Goal: Browse casually

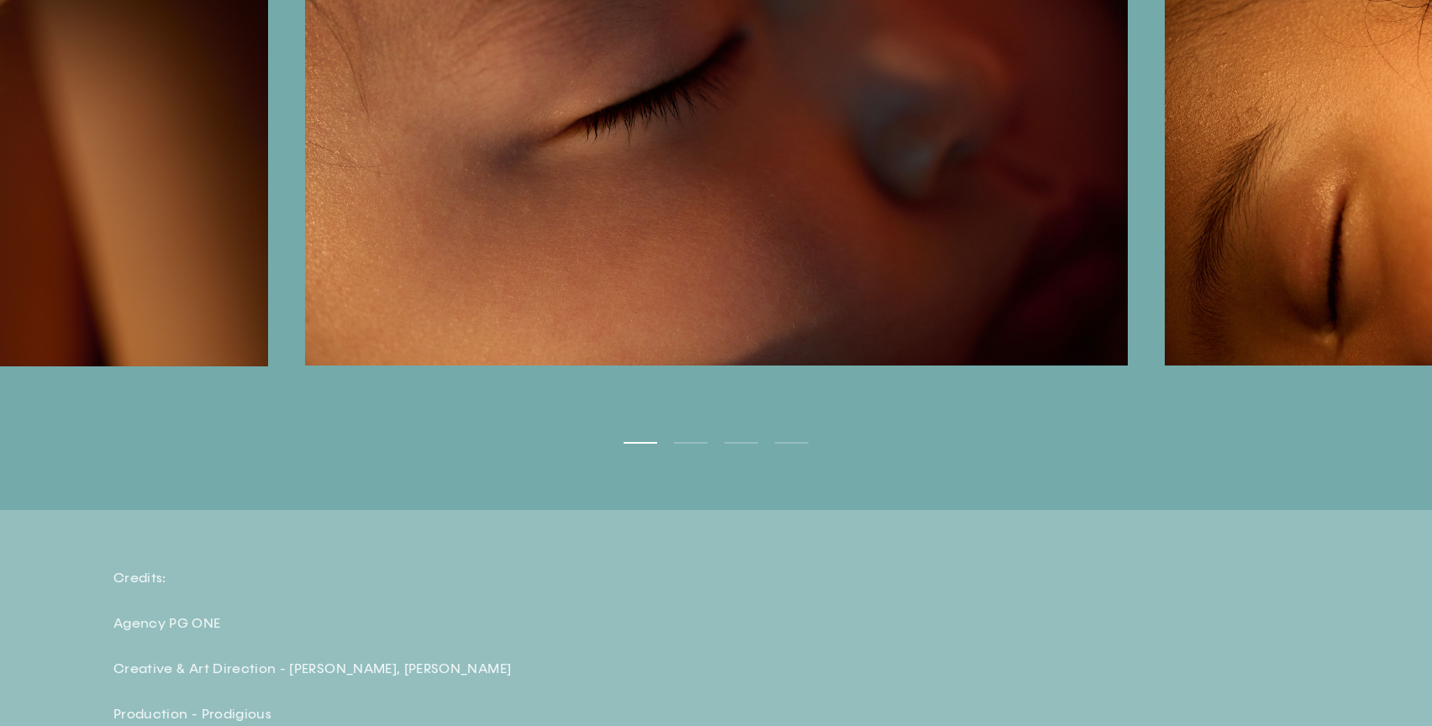
scroll to position [5121, 0]
click at [697, 443] on button "2" at bounding box center [691, 442] width 34 height 2
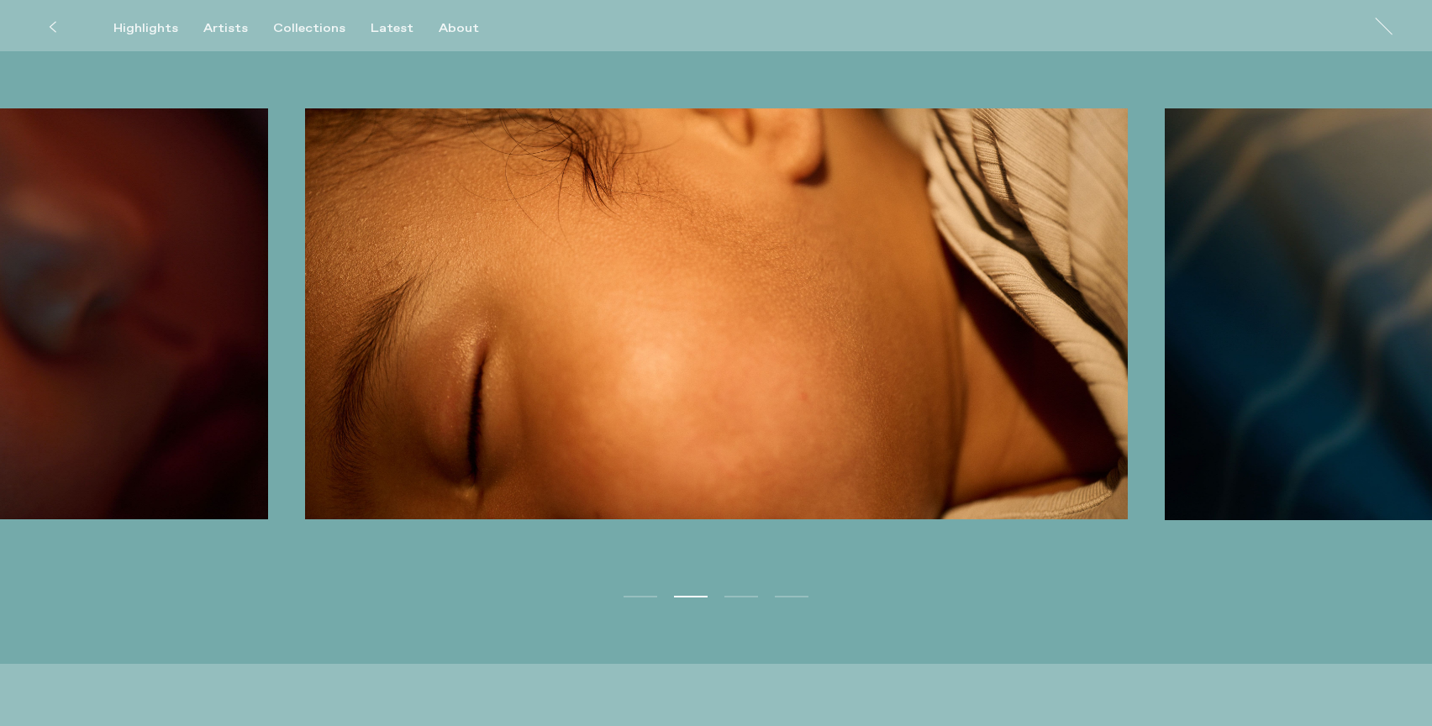
scroll to position [5053, 0]
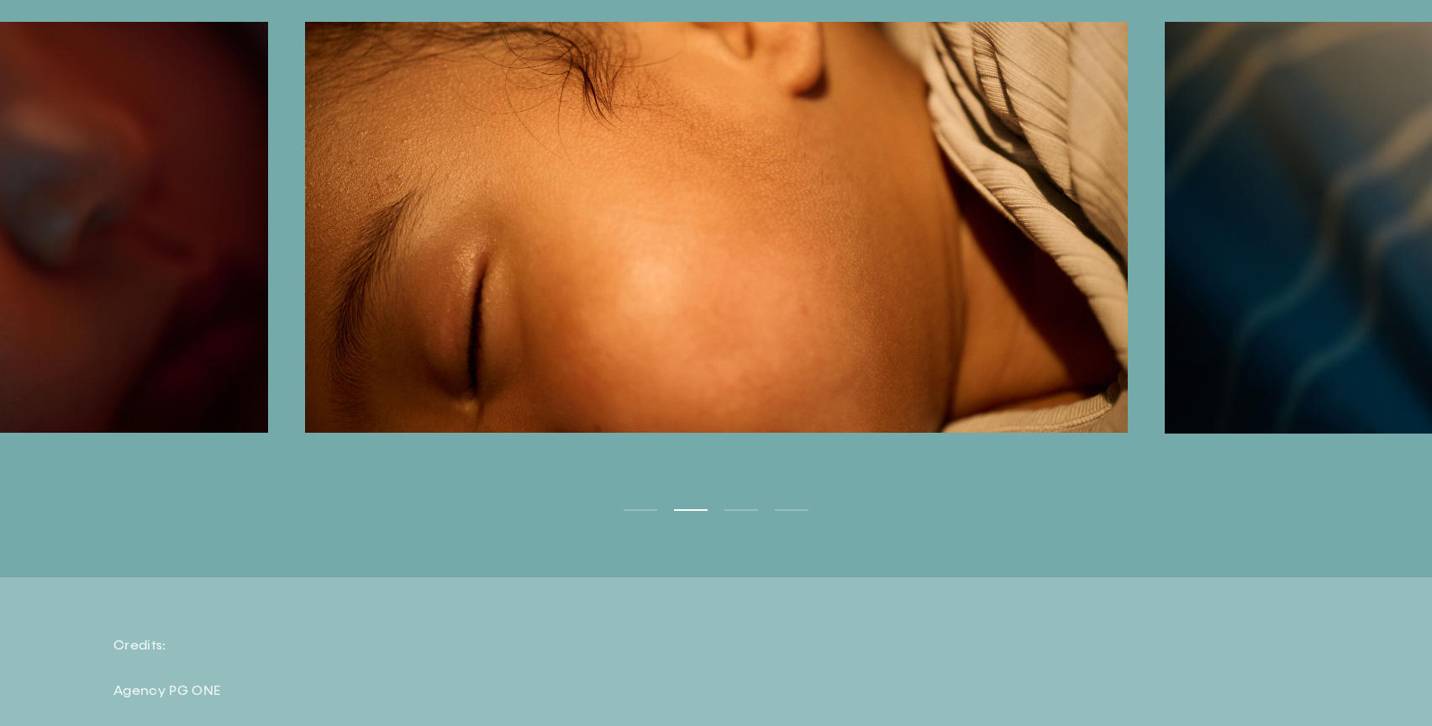
click at [741, 516] on ul "1 2 3 4" at bounding box center [716, 478] width 1432 height 76
click at [739, 513] on ul "1 2 3 4" at bounding box center [716, 478] width 1432 height 76
click at [742, 511] on button "3" at bounding box center [742, 510] width 34 height 2
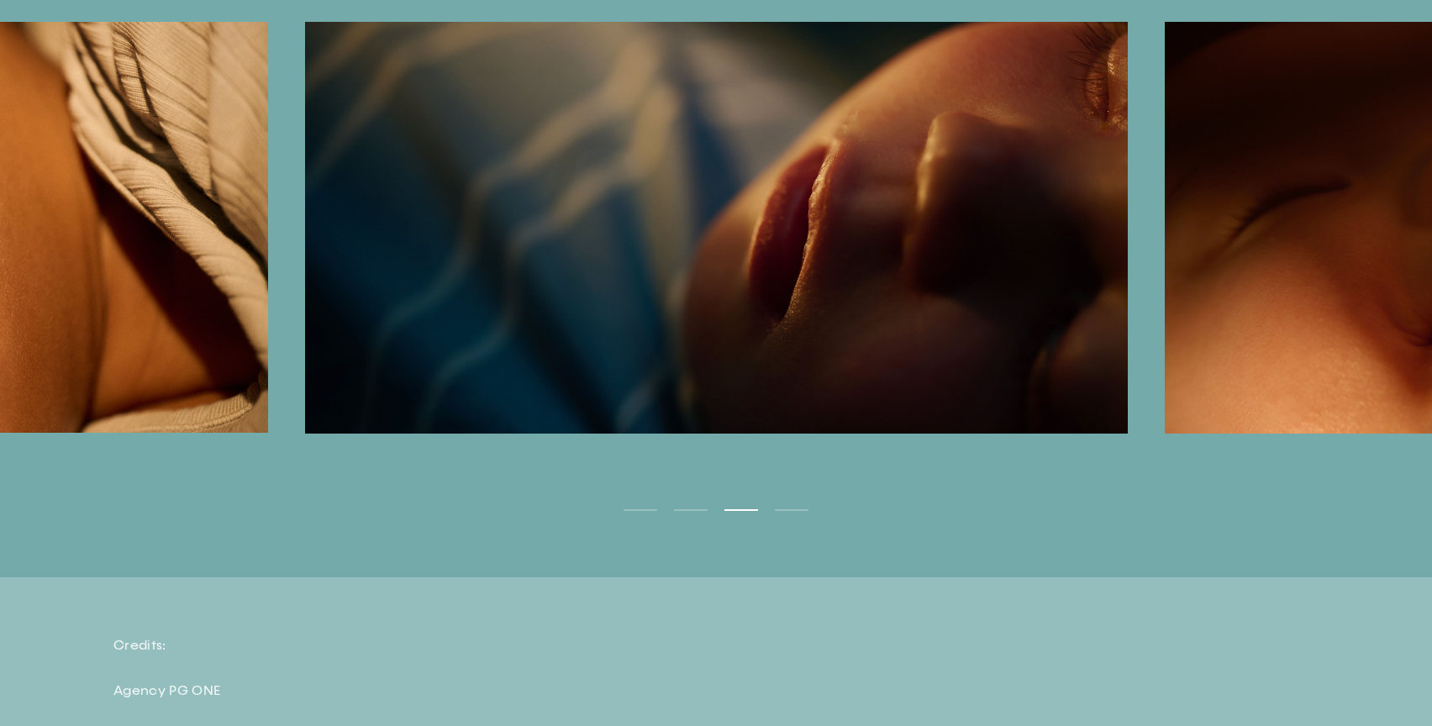
click at [784, 511] on button "4" at bounding box center [792, 510] width 34 height 2
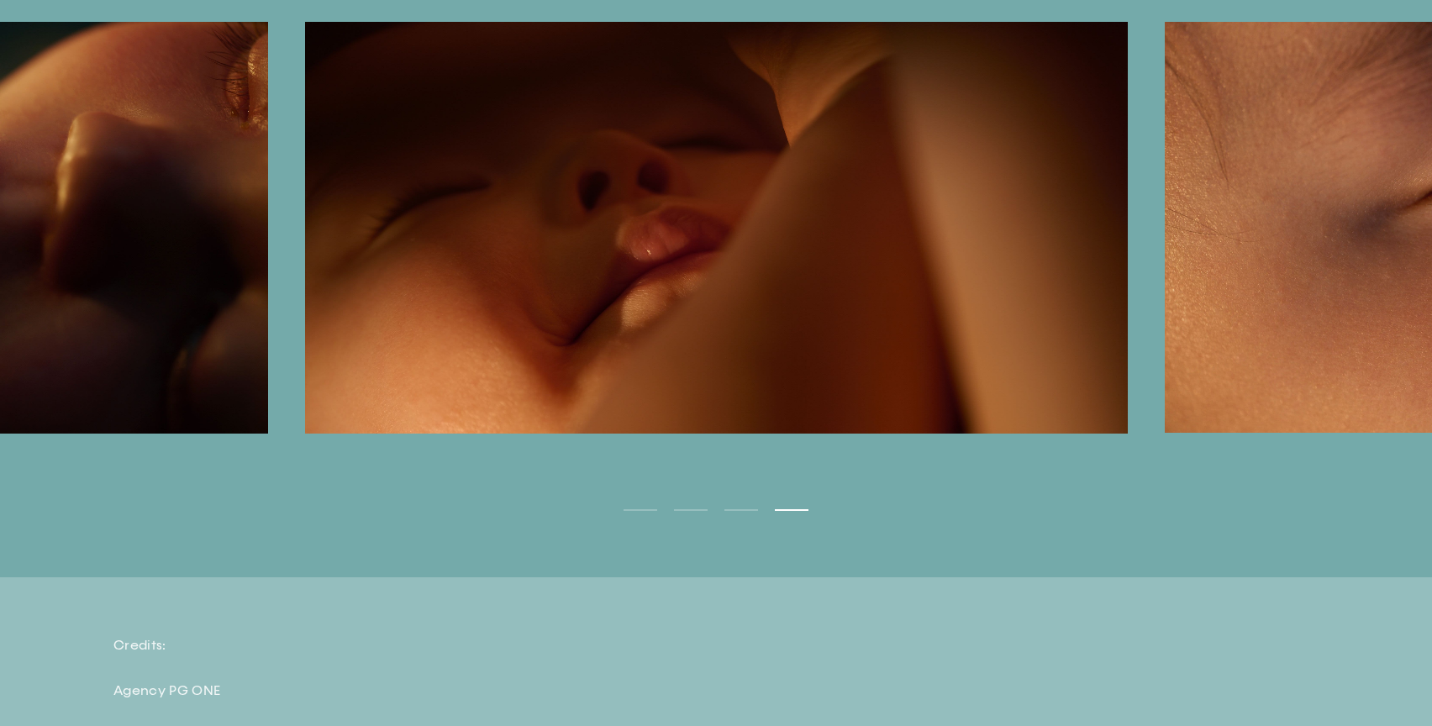
click at [1269, 340] on button "Next" at bounding box center [1074, 231] width 716 height 418
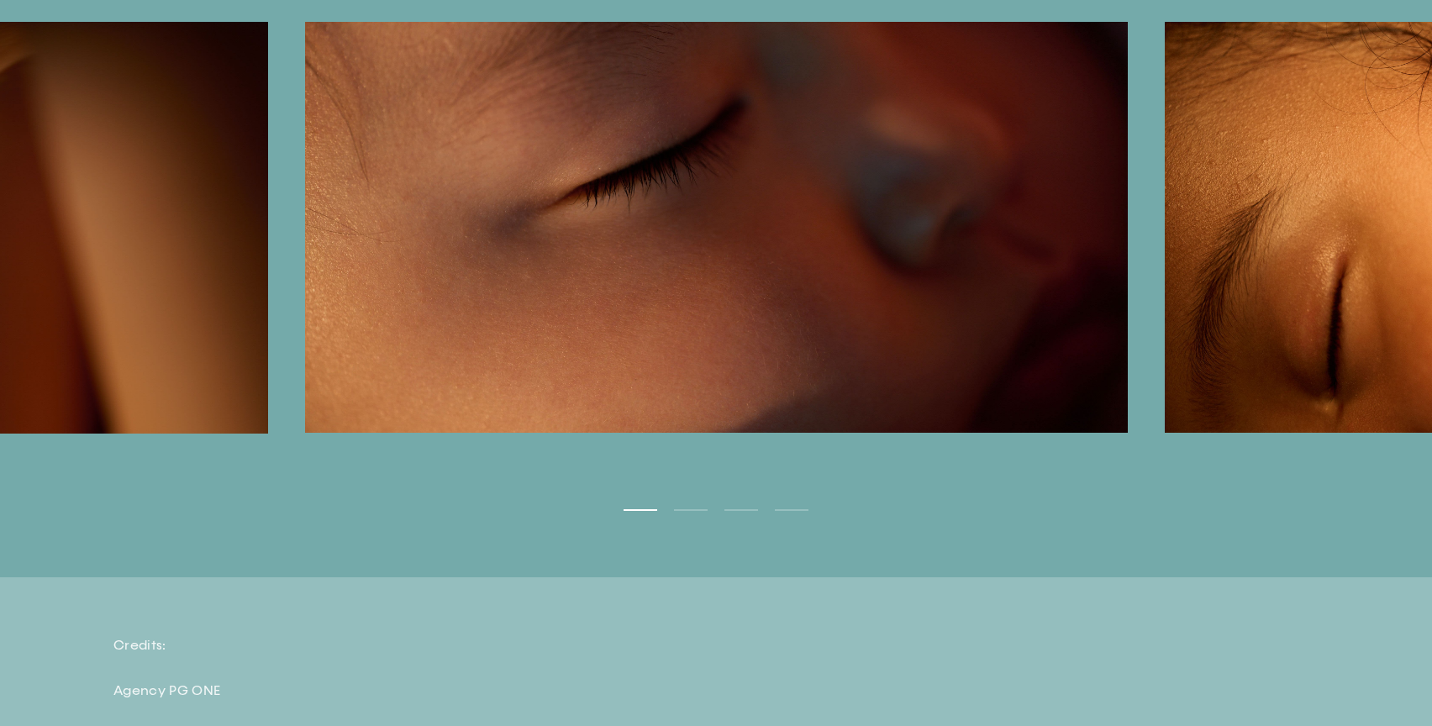
click at [1269, 340] on button "Next" at bounding box center [1074, 231] width 716 height 418
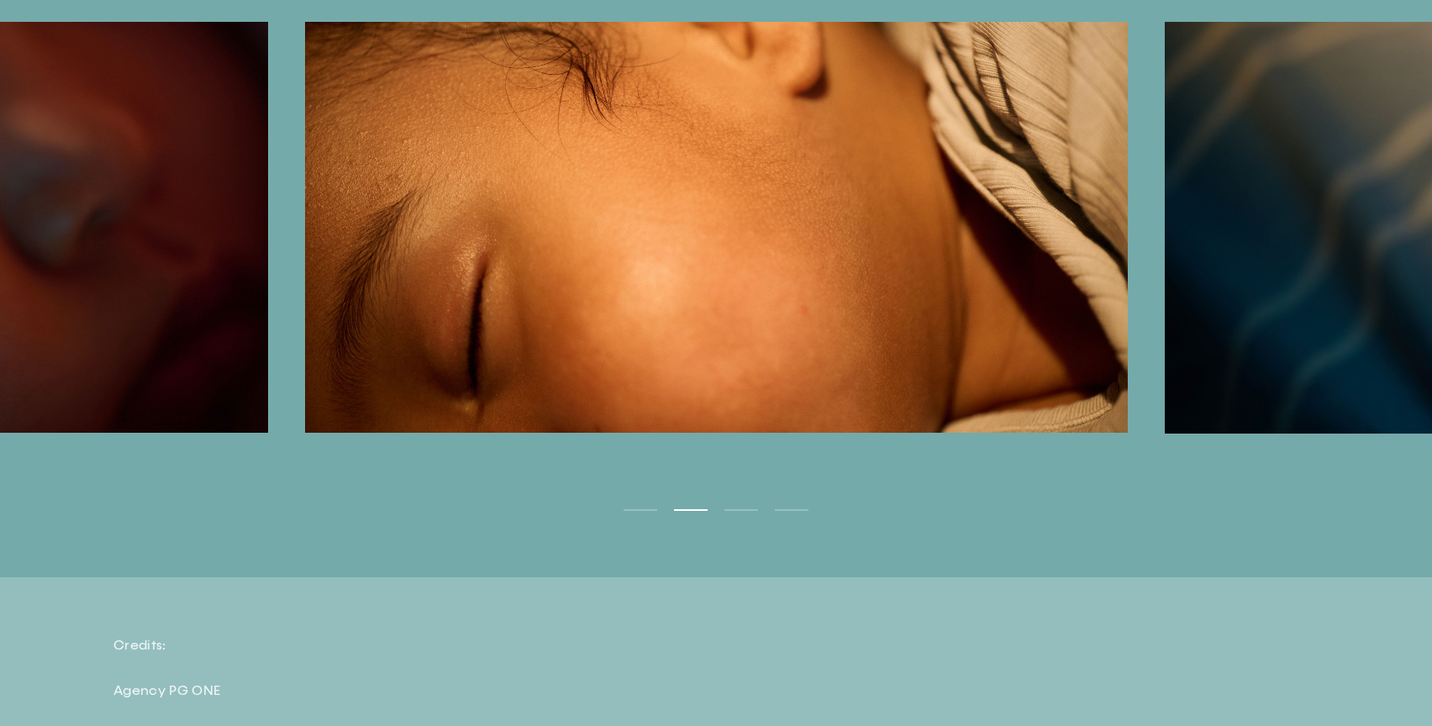
click at [1269, 340] on button "Next" at bounding box center [1074, 231] width 716 height 418
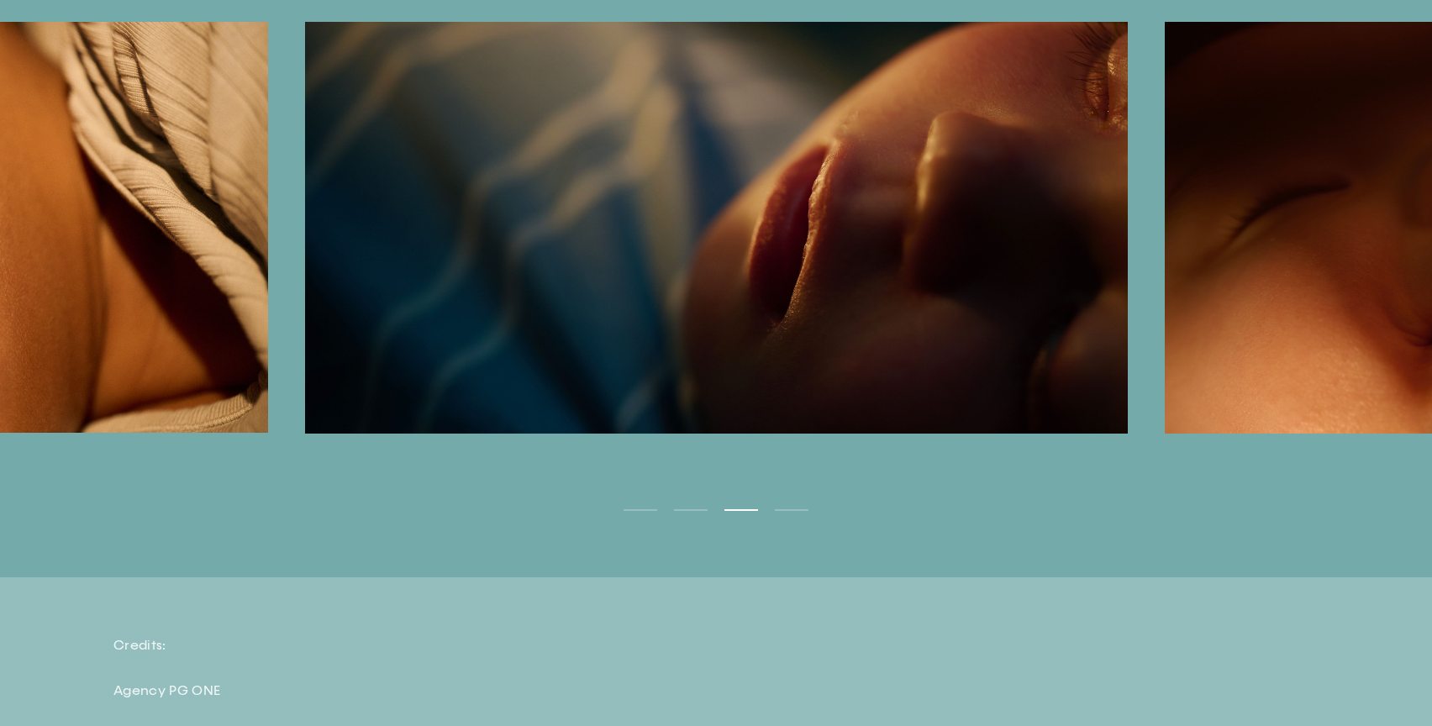
click at [1269, 340] on button "Next" at bounding box center [1074, 231] width 716 height 418
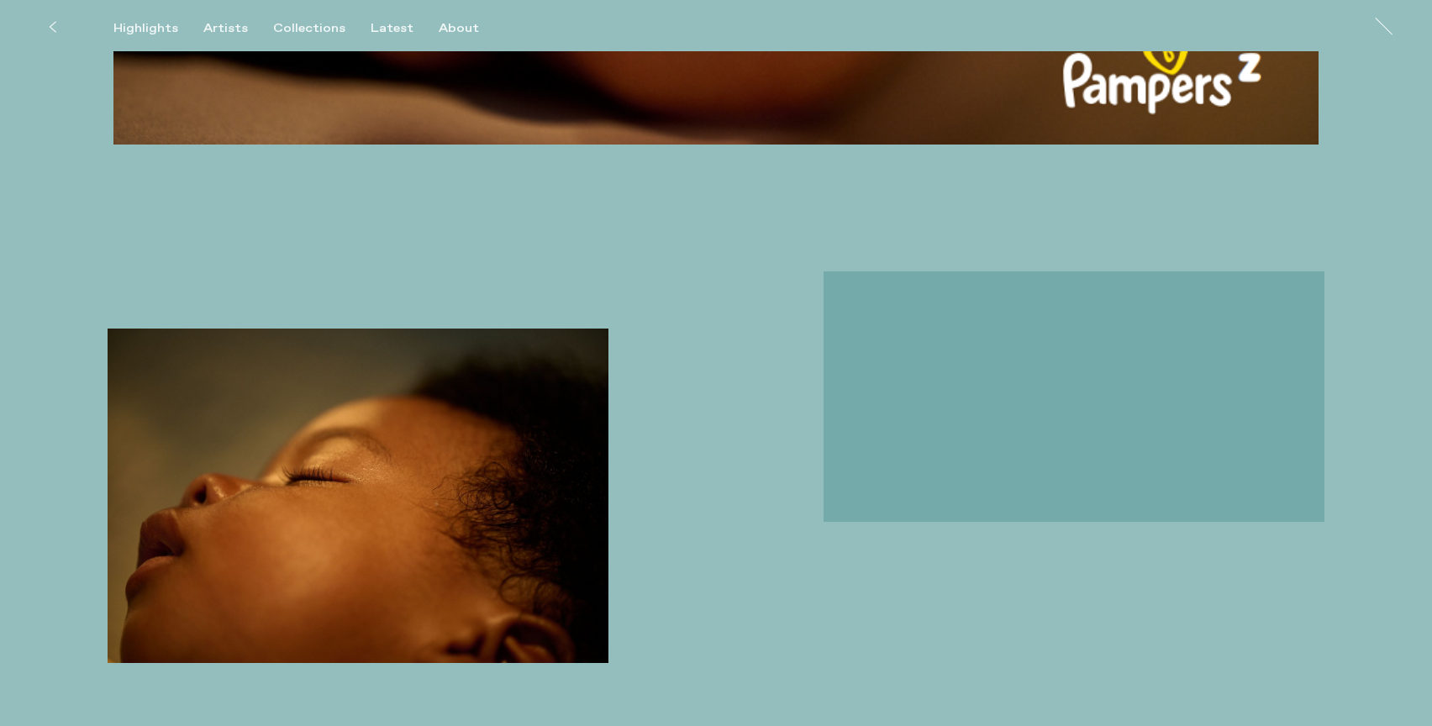
scroll to position [2322, 0]
